Goal: Task Accomplishment & Management: Use online tool/utility

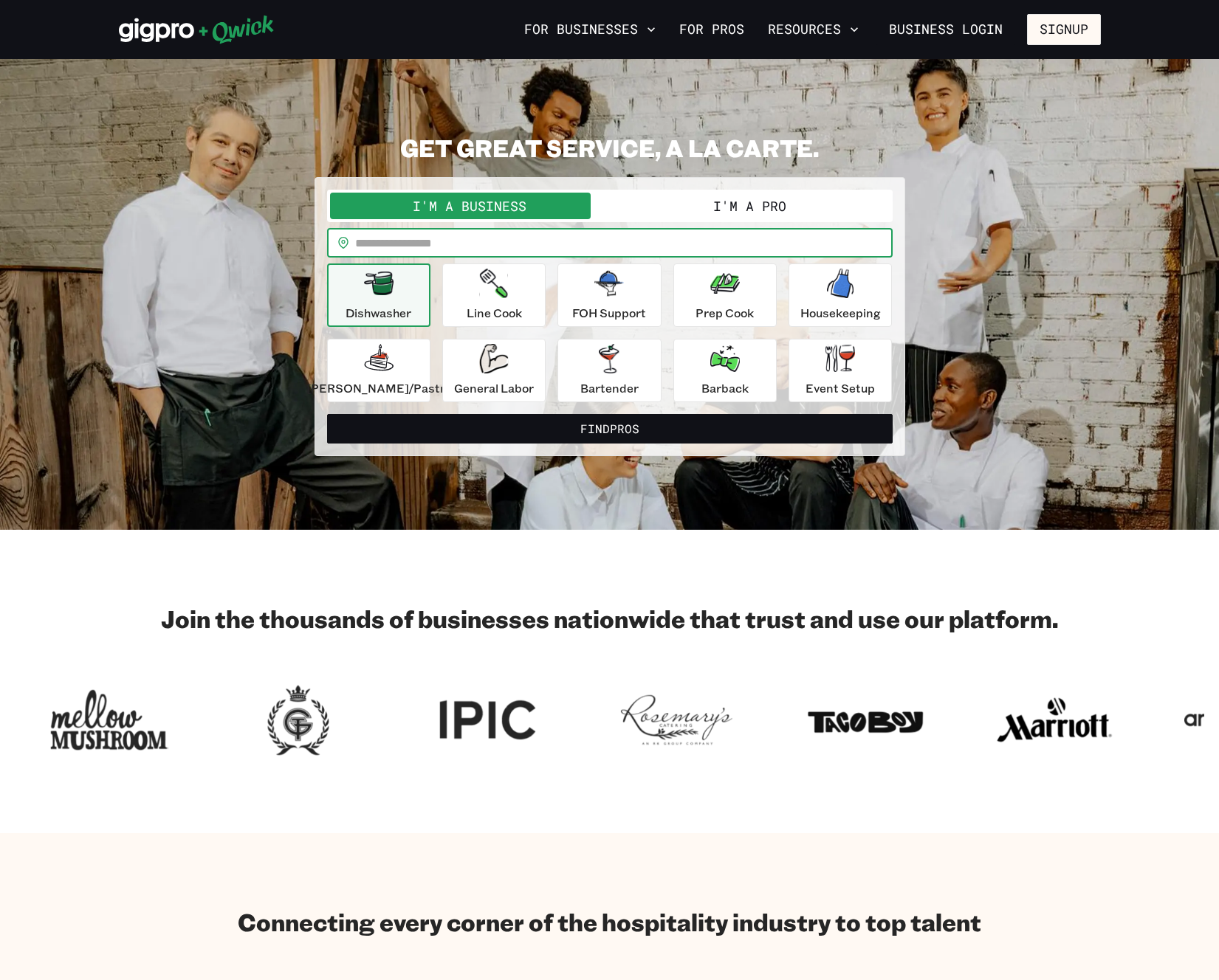
click at [462, 245] on input "text" at bounding box center [623, 243] width 537 height 30
type input "*****"
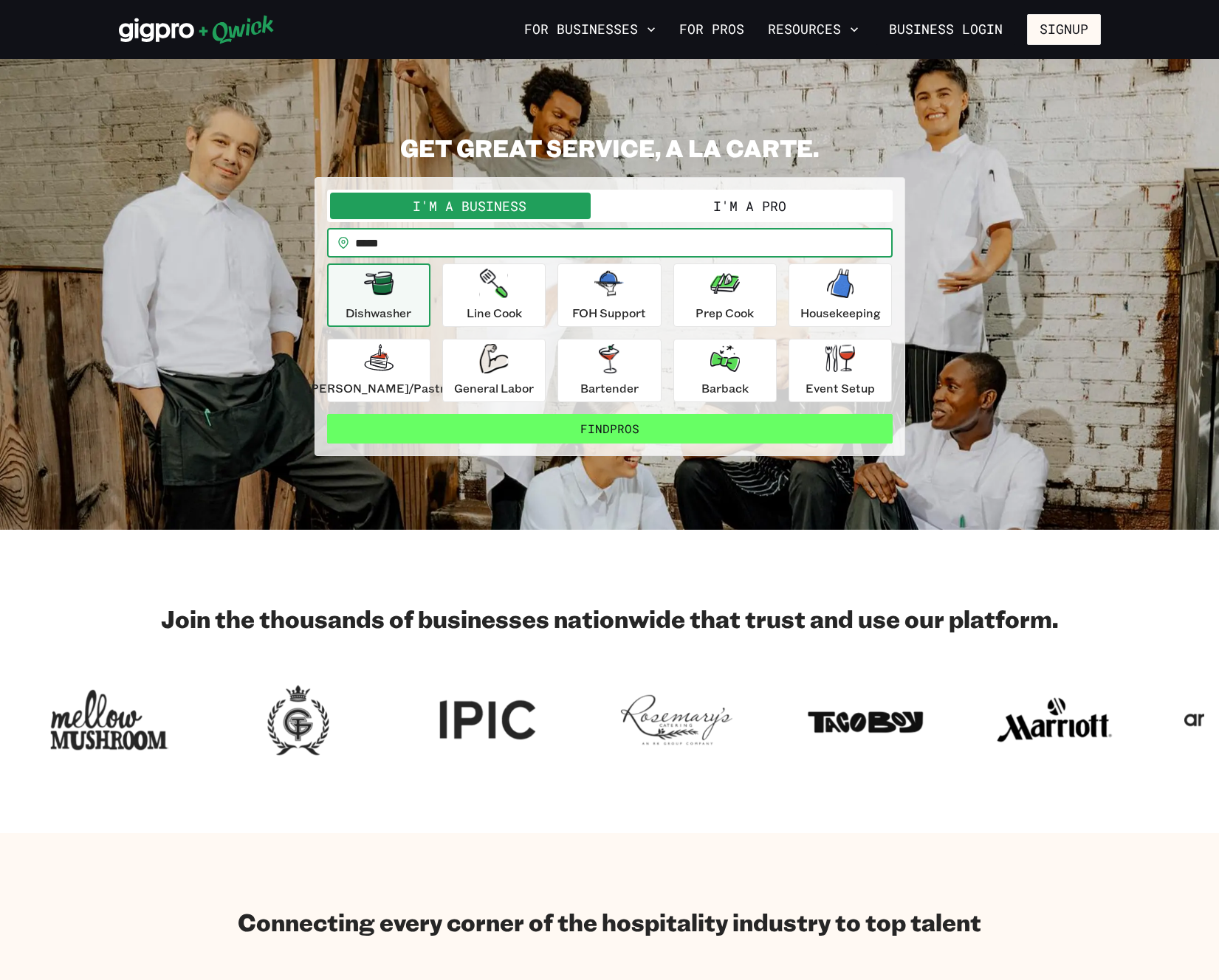
click at [598, 432] on button "Find Pros" at bounding box center [609, 428] width 565 height 30
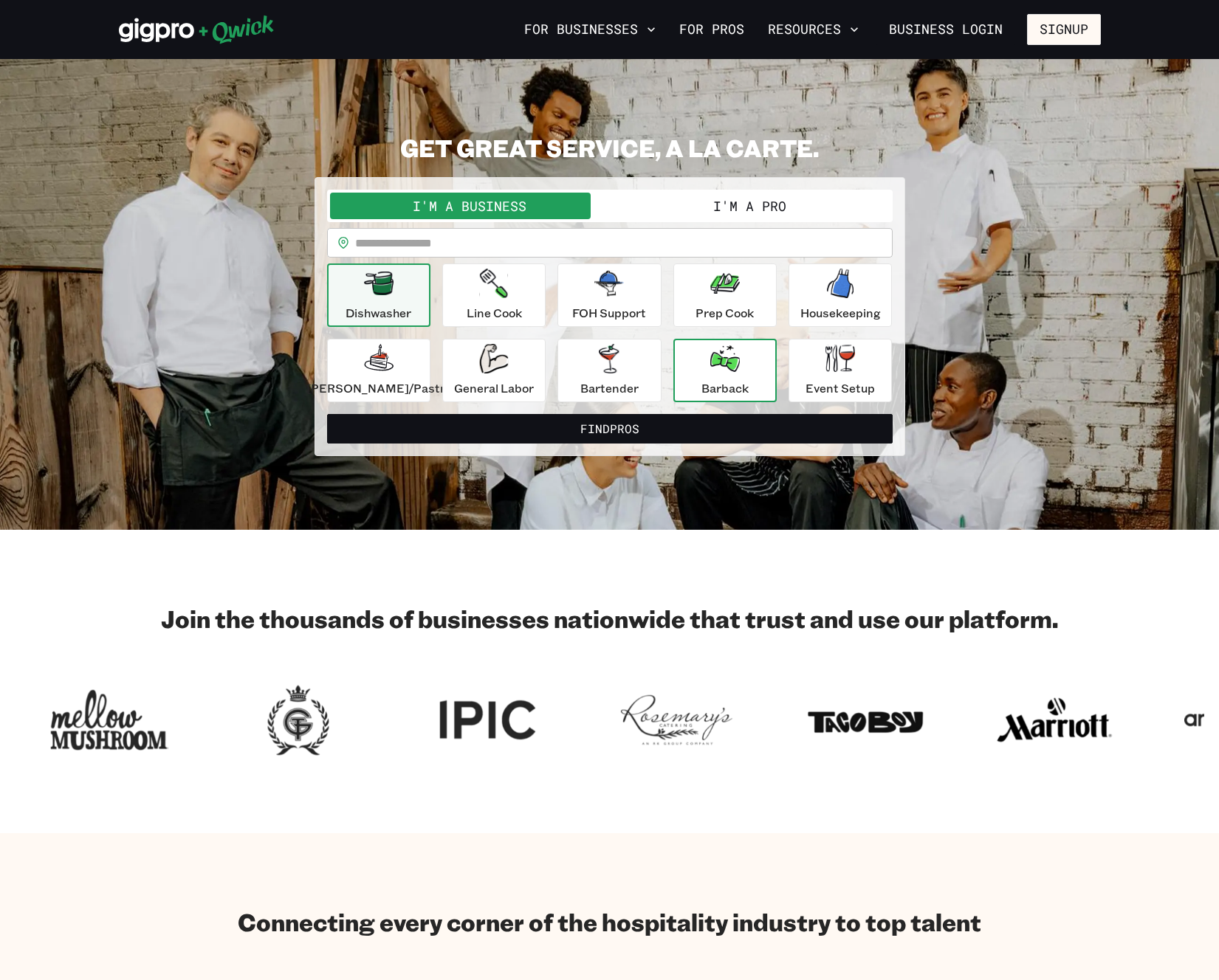
click at [737, 371] on div "Barback" at bounding box center [724, 371] width 47 height 54
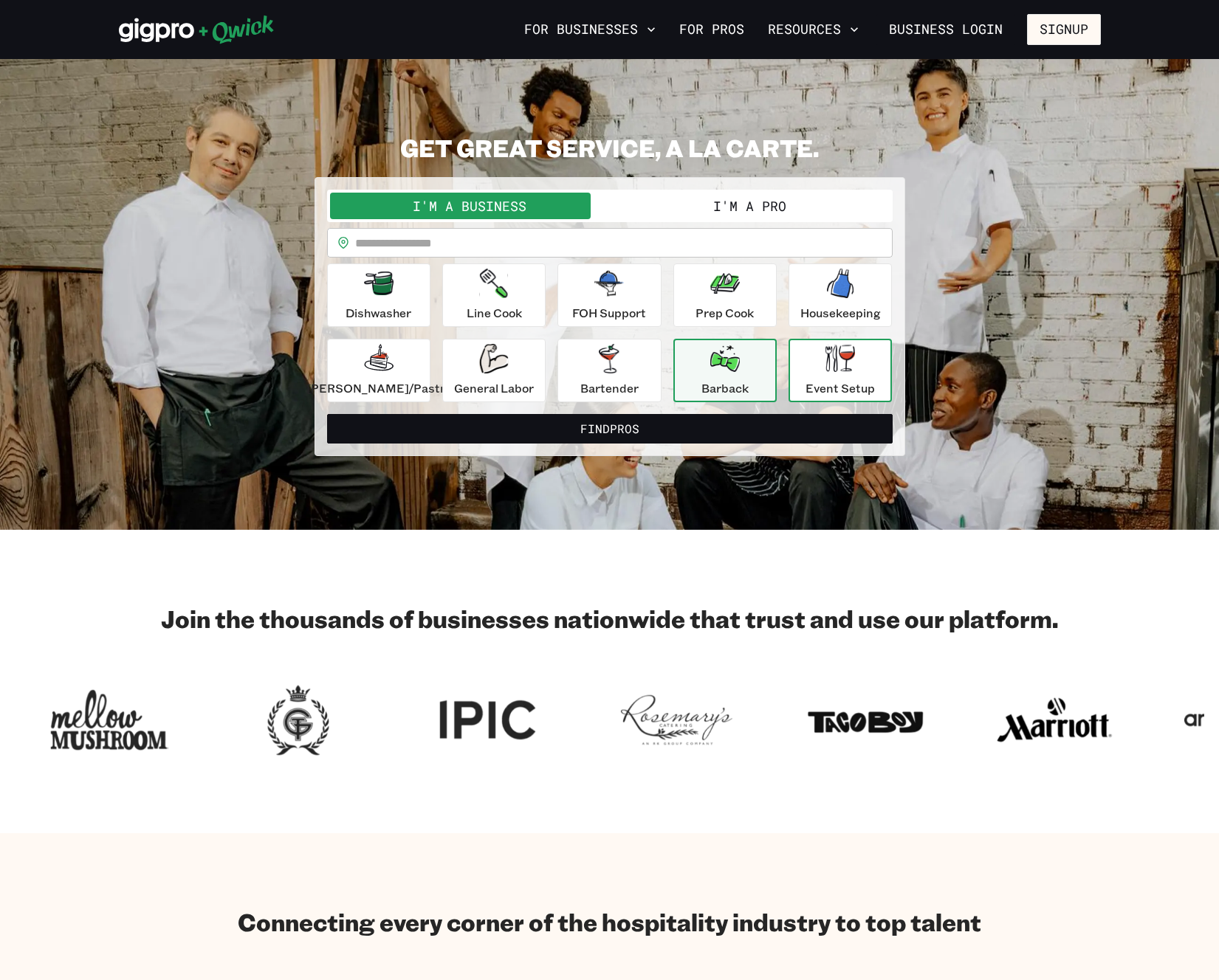
drag, startPoint x: 799, startPoint y: 374, endPoint x: 788, endPoint y: 381, distance: 13.0
click at [805, 374] on div "Event Setup" at bounding box center [839, 371] width 70 height 54
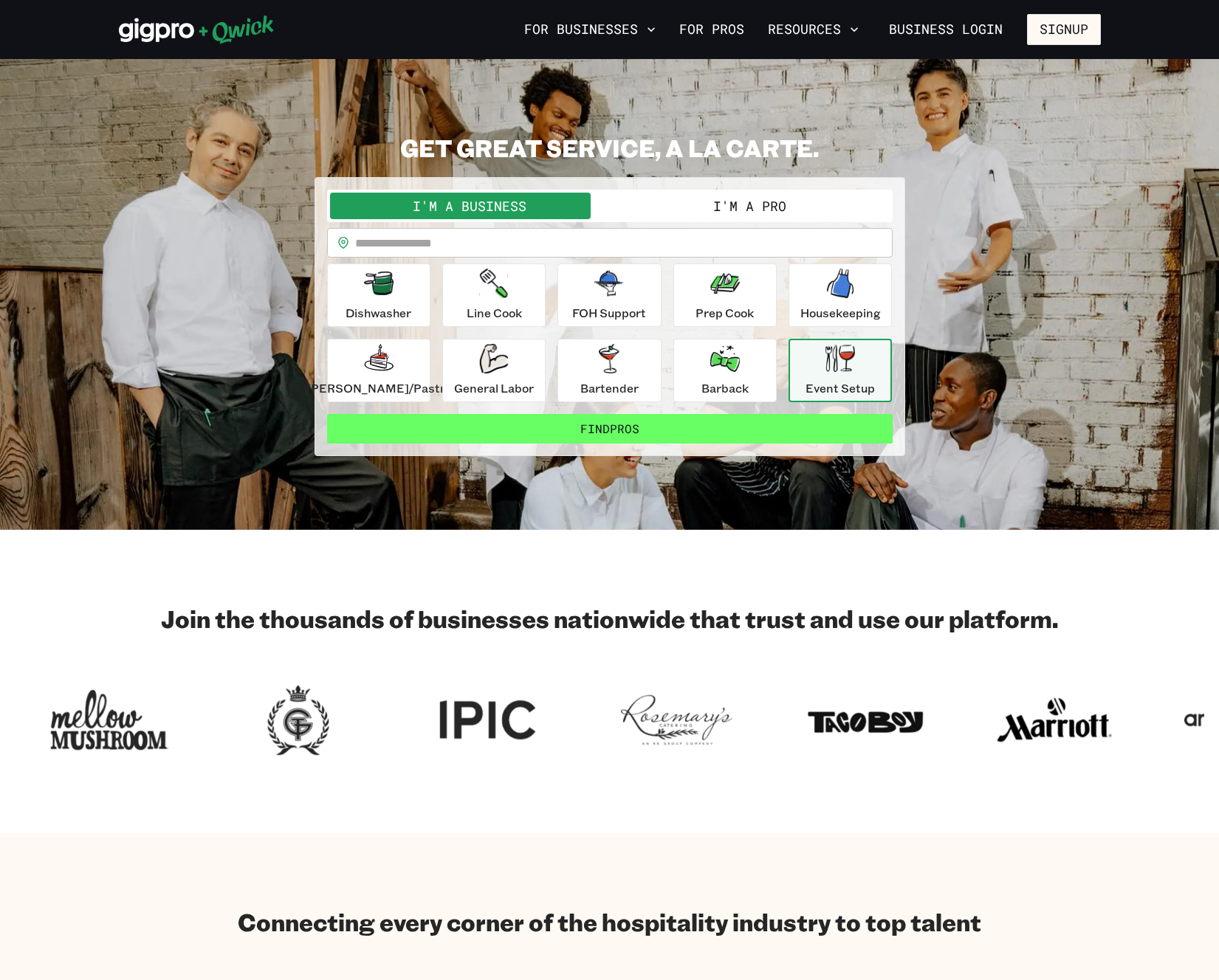
click at [636, 432] on button "Find Pros" at bounding box center [609, 428] width 565 height 30
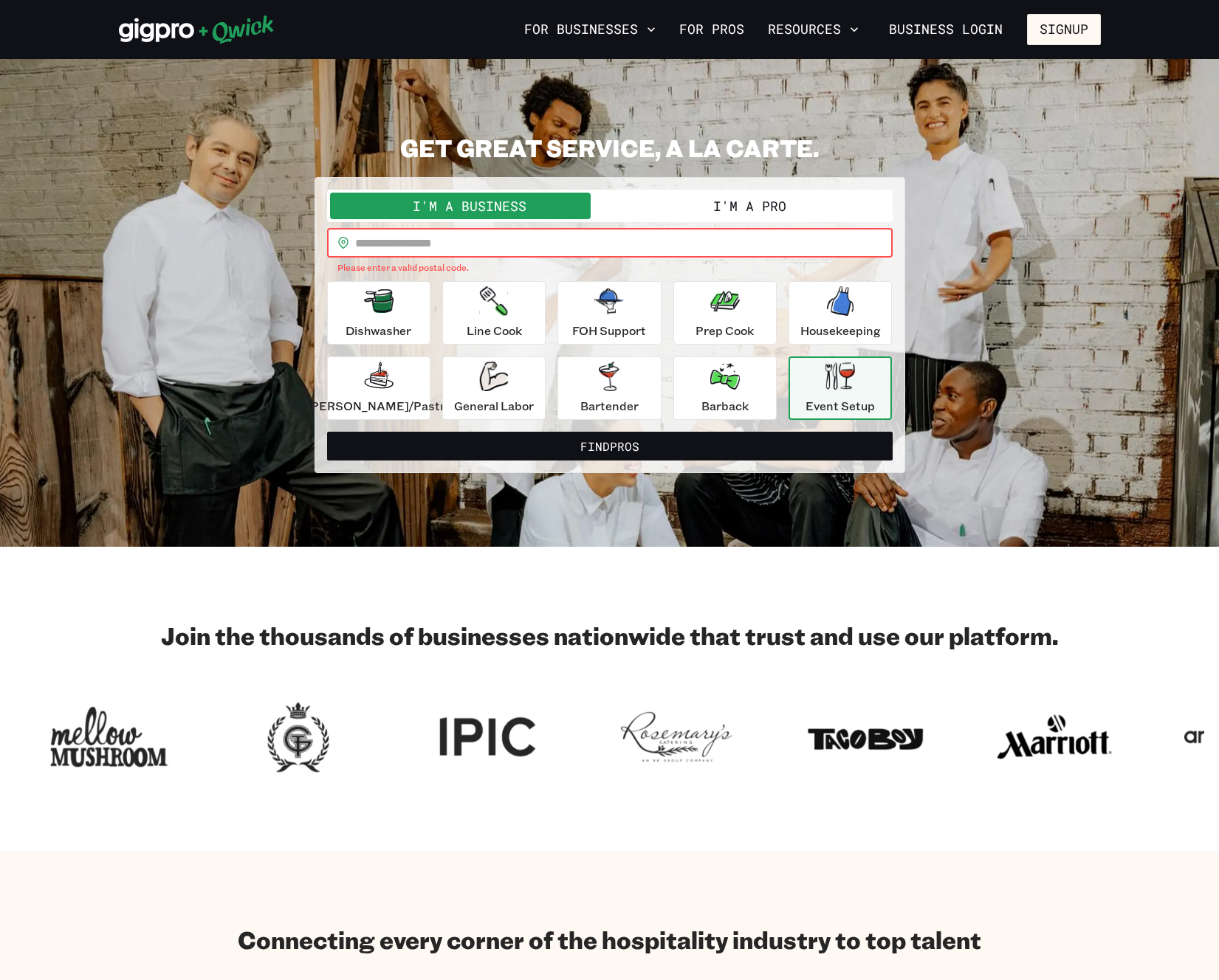
click at [527, 236] on input "text" at bounding box center [623, 243] width 537 height 30
type input "*****"
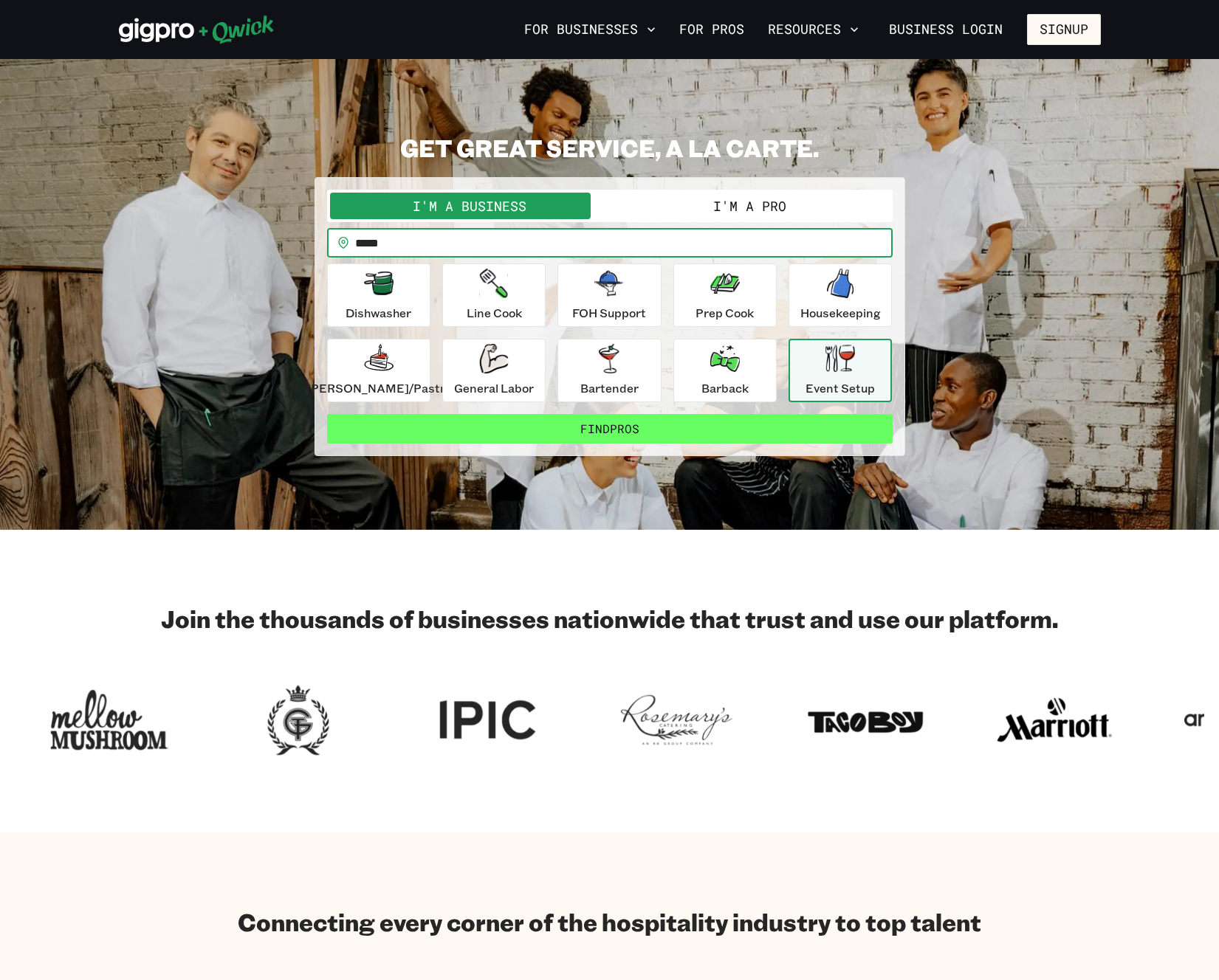
click at [555, 429] on button "Find Pros" at bounding box center [609, 428] width 565 height 30
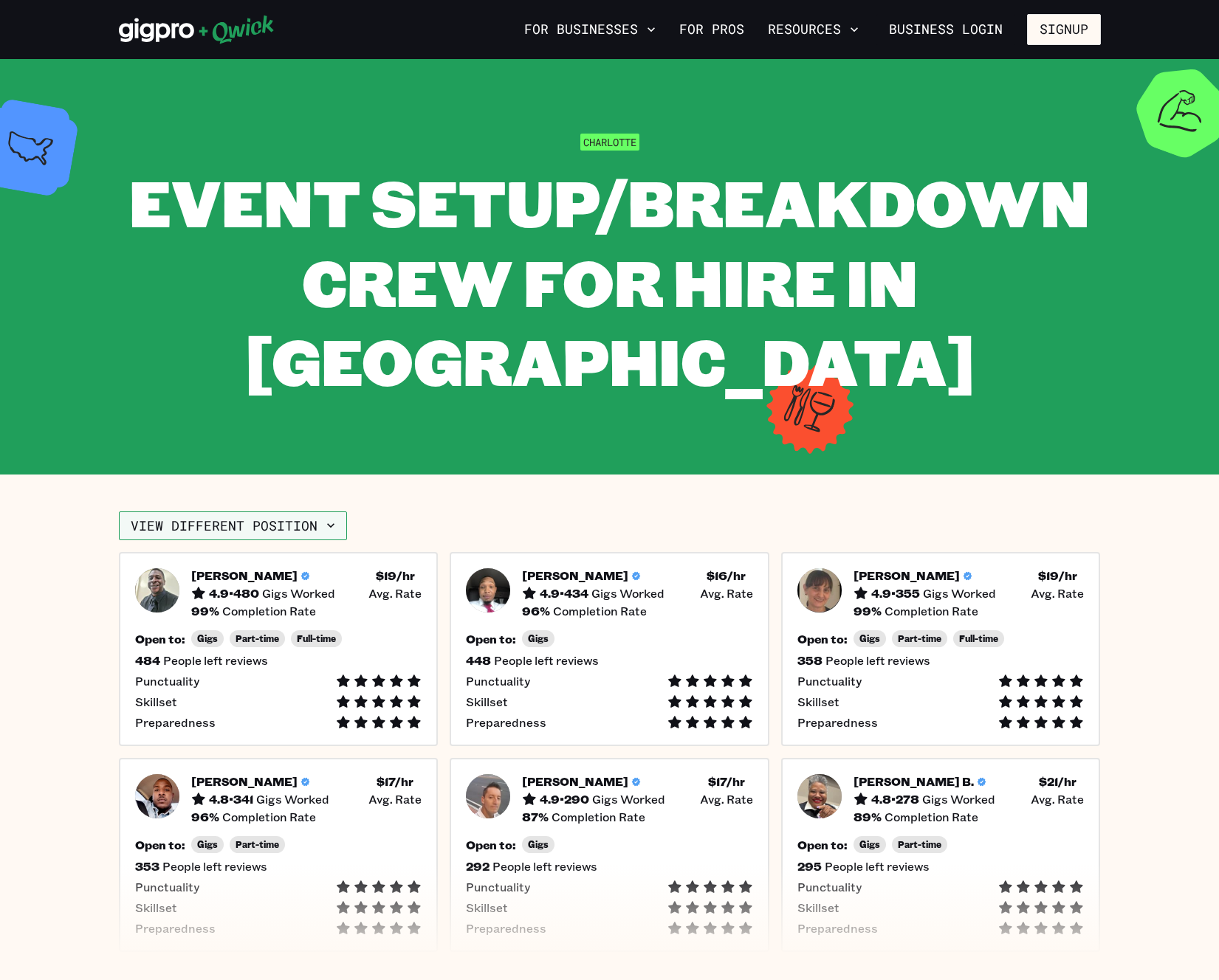
click at [308, 535] on button "View different position" at bounding box center [232, 526] width 229 height 30
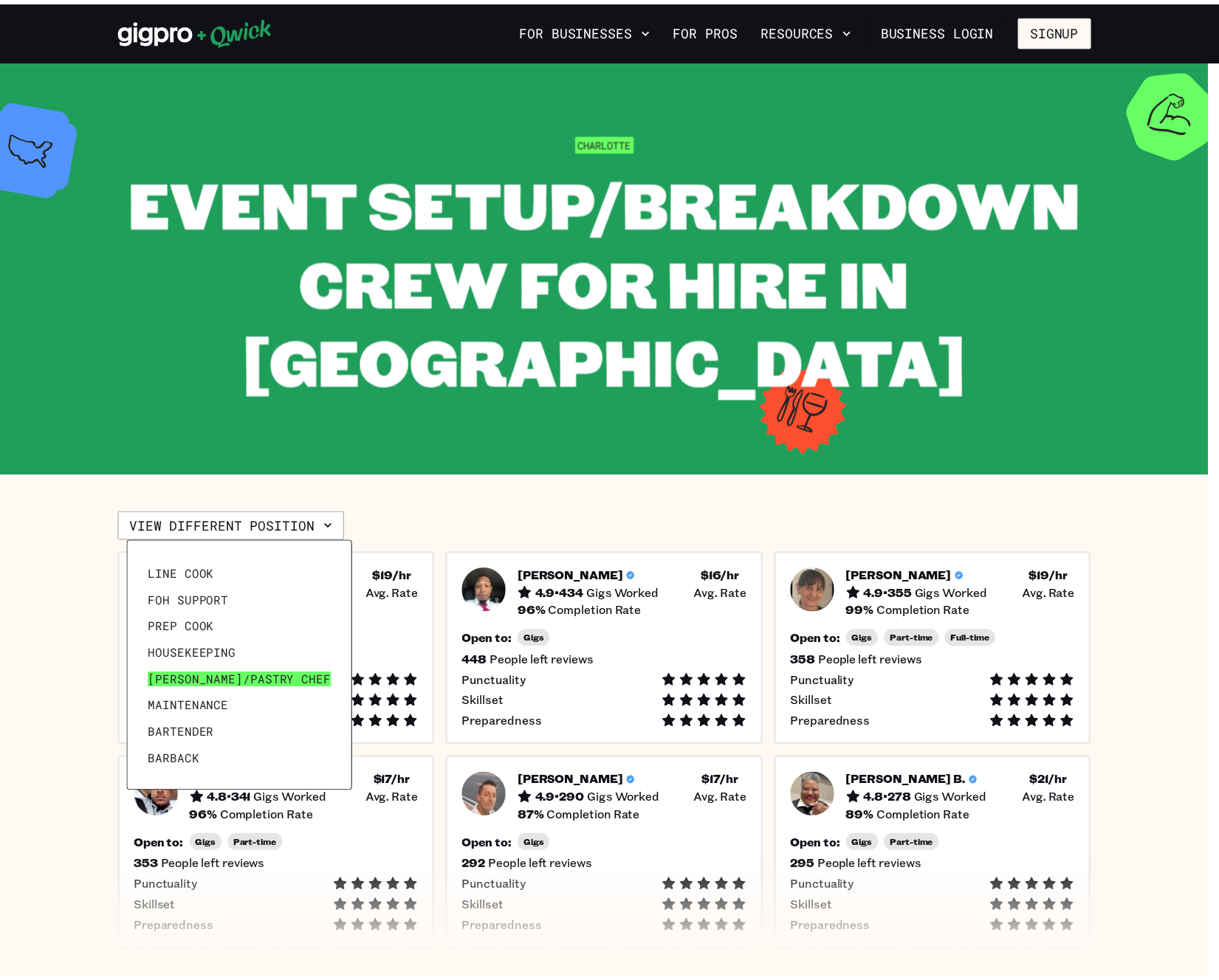
scroll to position [71, 0]
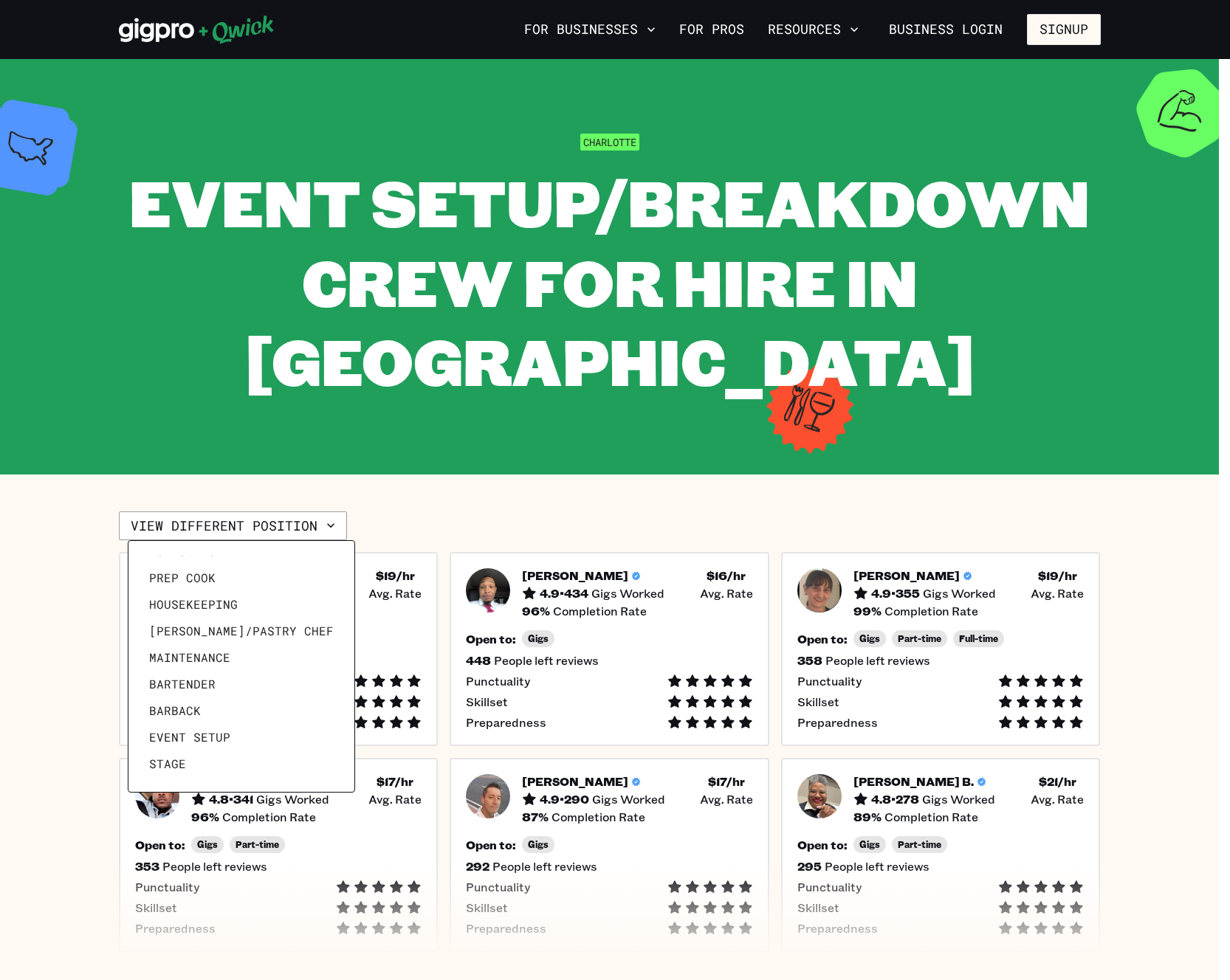
click at [530, 522] on div at bounding box center [615, 490] width 1230 height 980
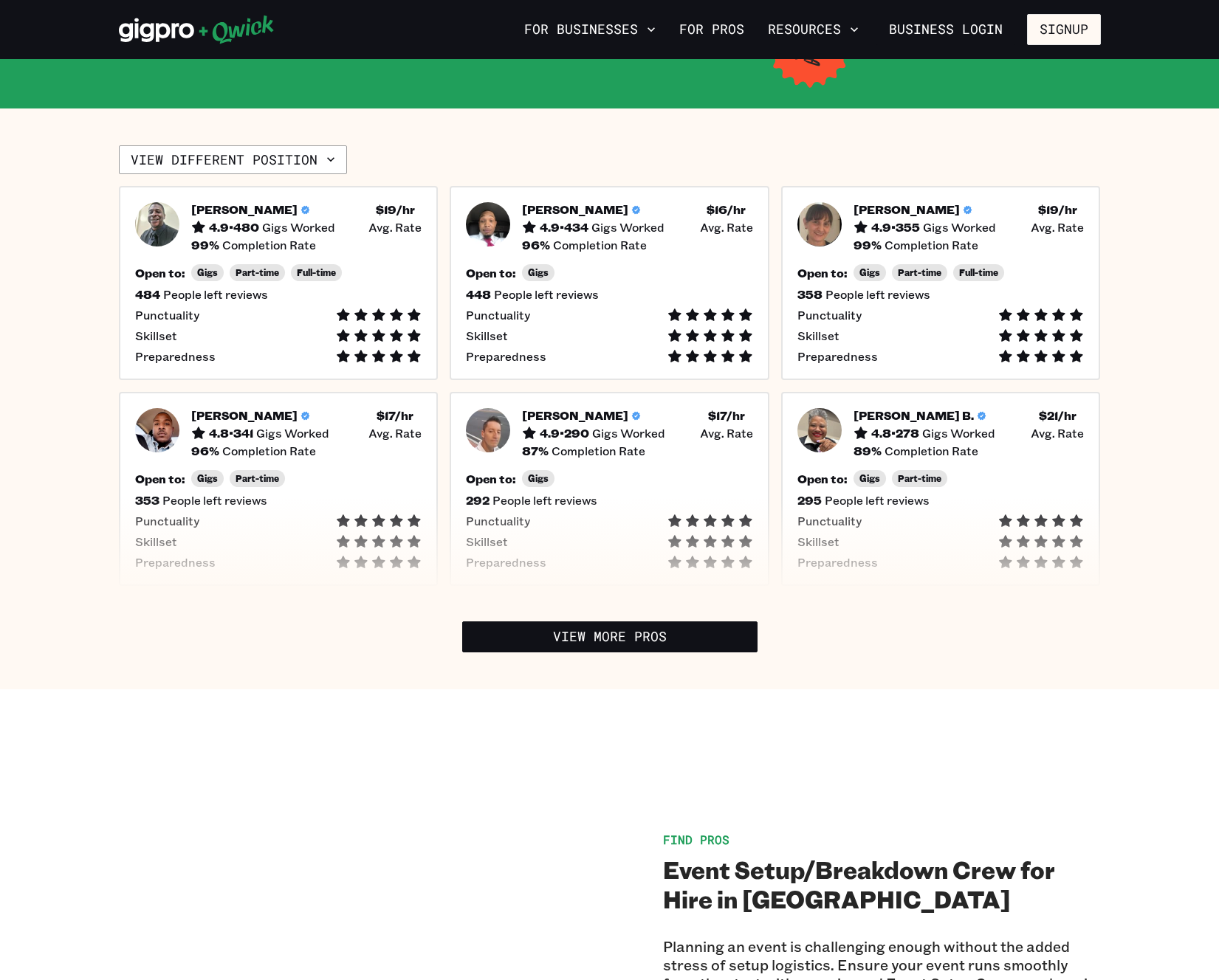
scroll to position [535, 0]
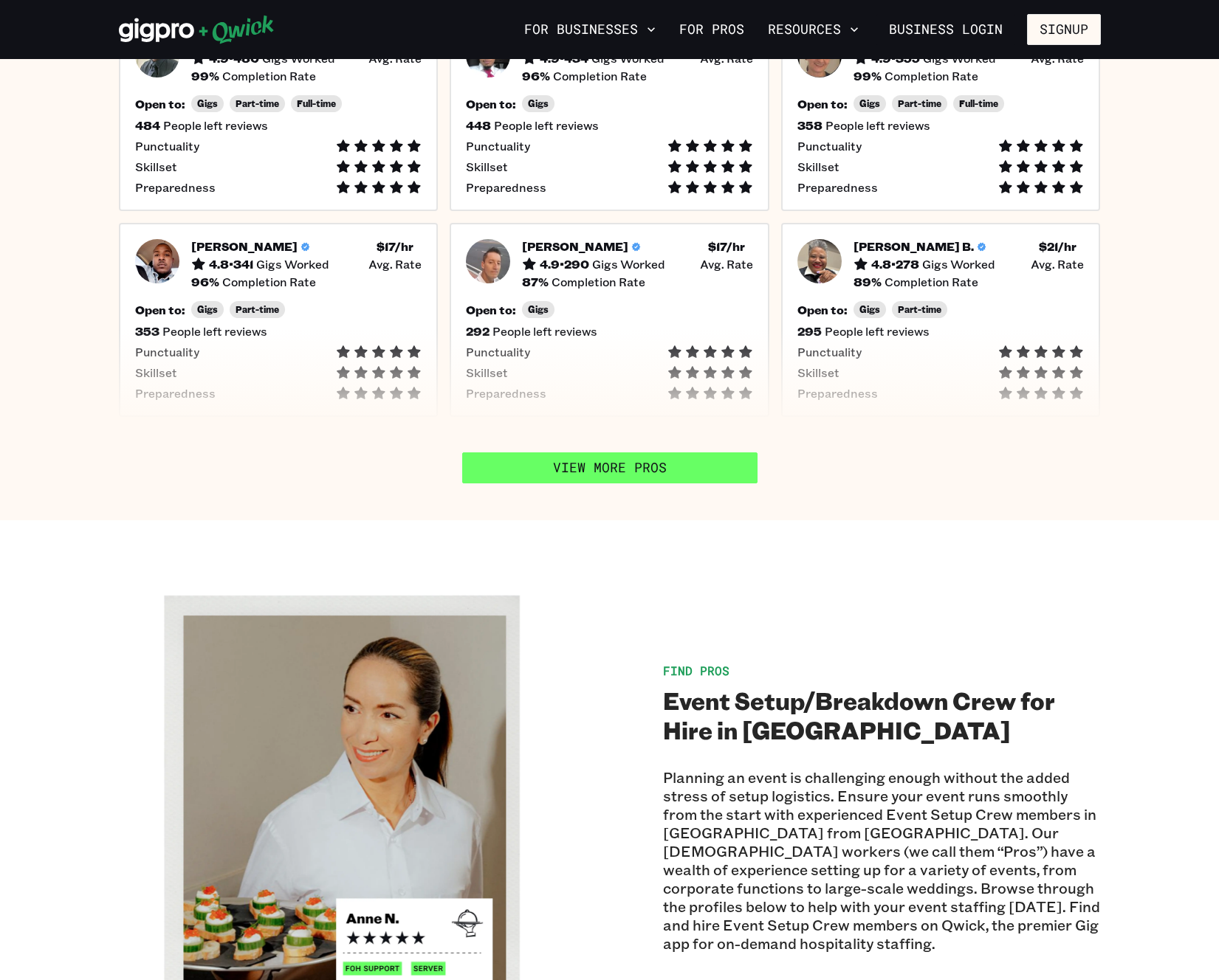
click at [596, 468] on link "View More Pros" at bounding box center [609, 468] width 295 height 31
